Goal: Task Accomplishment & Management: Manage account settings

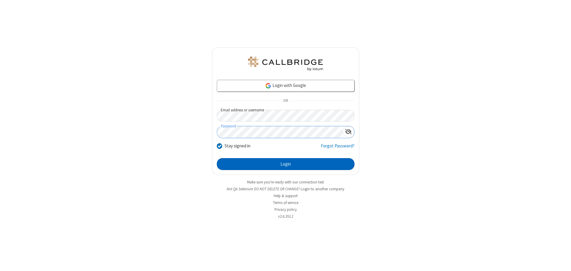
click at [286, 164] on button "Login" at bounding box center [286, 164] width 138 height 12
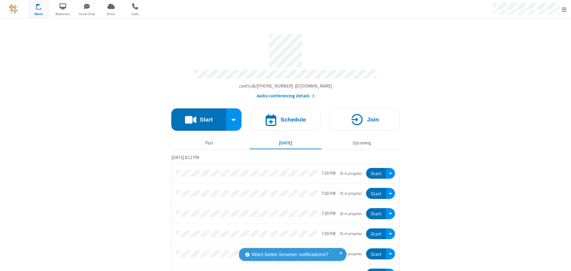
click at [564, 9] on span "Open menu" at bounding box center [564, 10] width 5 height 6
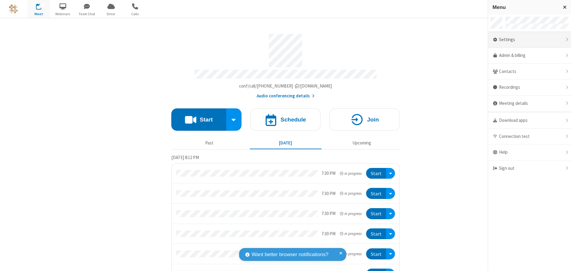
click at [530, 40] on div "Settings" at bounding box center [529, 40] width 83 height 16
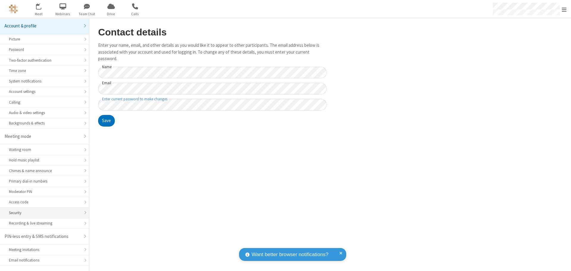
click at [42, 210] on div "Security" at bounding box center [44, 213] width 71 height 6
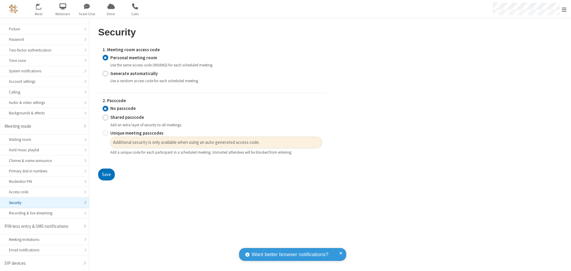
click at [105, 73] on input "Generate automatically" at bounding box center [106, 73] width 6 height 6
radio input "true"
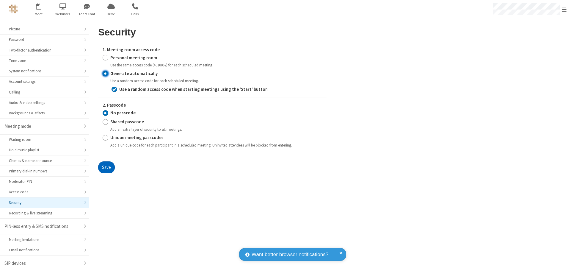
click at [106, 167] on button "Save" at bounding box center [106, 167] width 17 height 12
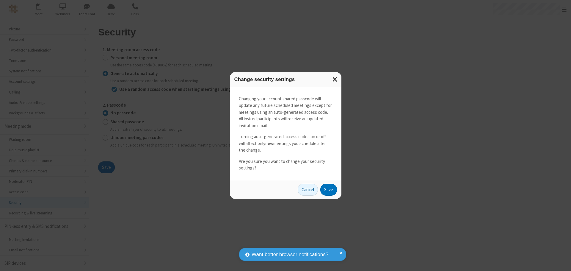
click at [329, 189] on button "Save" at bounding box center [328, 190] width 17 height 12
